Goal: Task Accomplishment & Management: Use online tool/utility

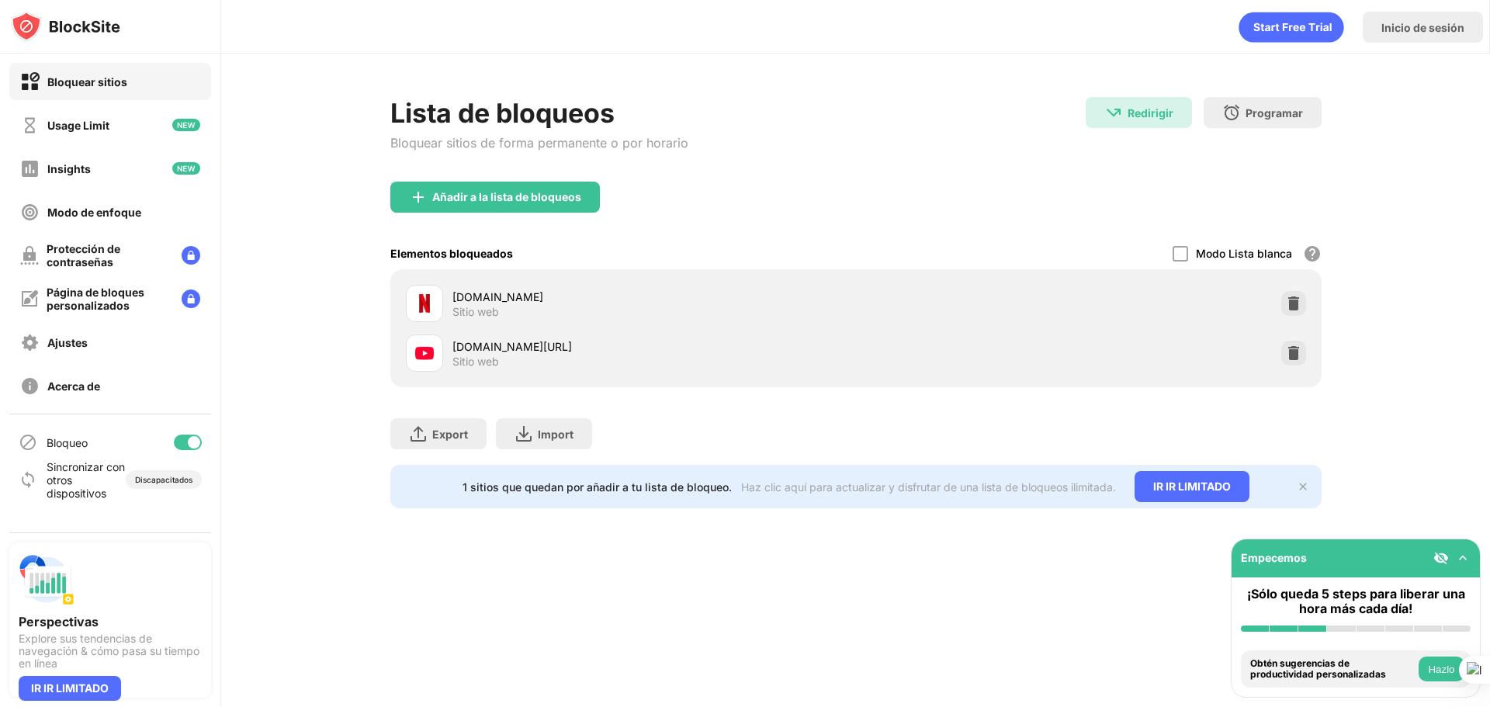
click at [527, 348] on div "[DOMAIN_NAME][URL]" at bounding box center [655, 346] width 404 height 16
drag, startPoint x: 453, startPoint y: 350, endPoint x: 557, endPoint y: 345, distance: 104.9
click at [556, 345] on div "[DOMAIN_NAME][URL] Sitio web" at bounding box center [631, 353] width 450 height 37
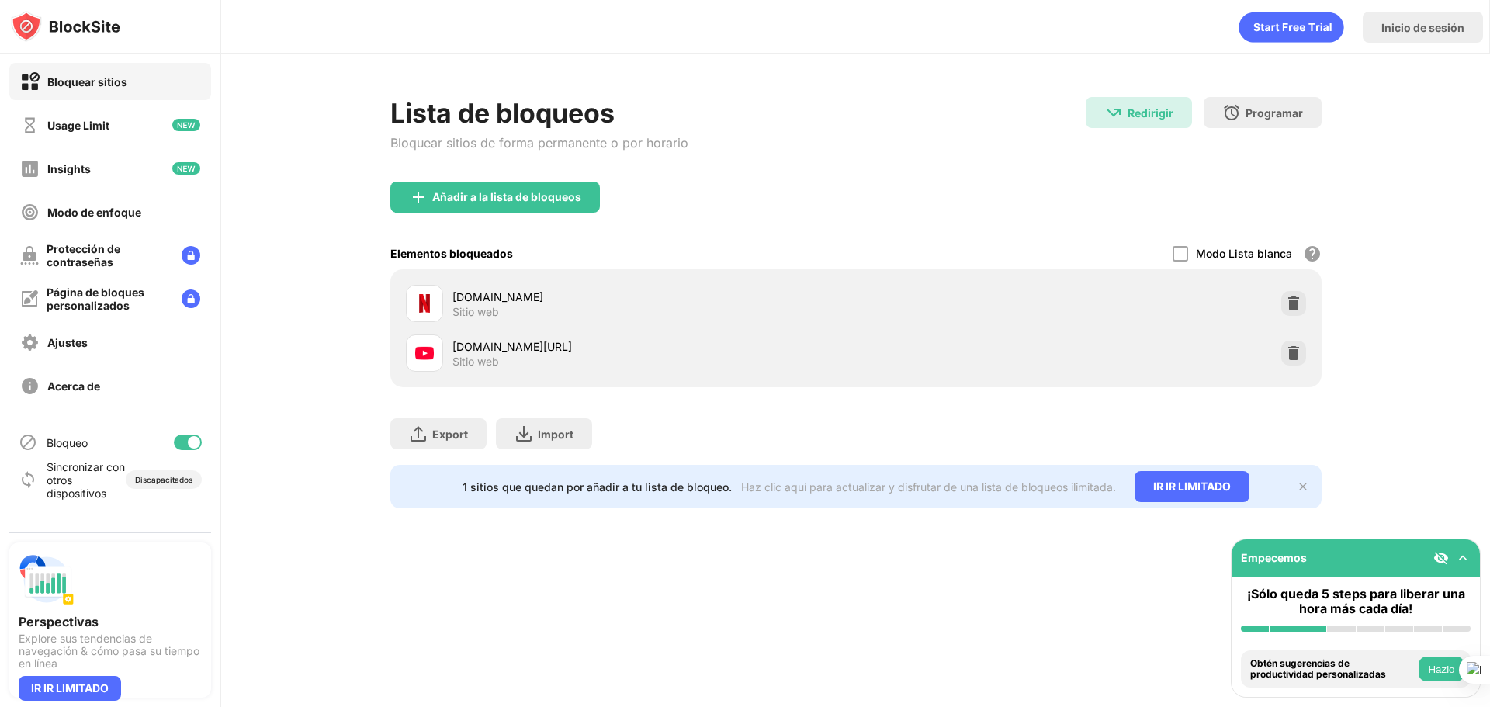
click at [1299, 359] on img at bounding box center [1294, 353] width 16 height 16
